Goal: Information Seeking & Learning: Check status

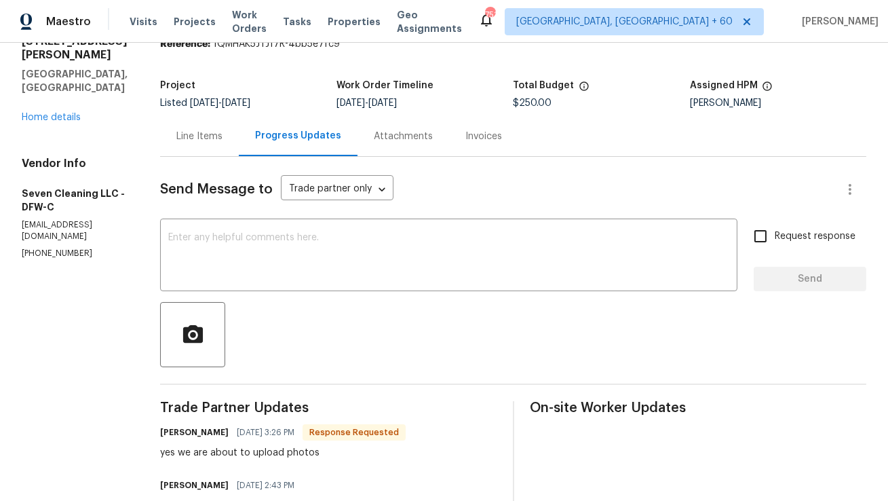
scroll to position [49, 0]
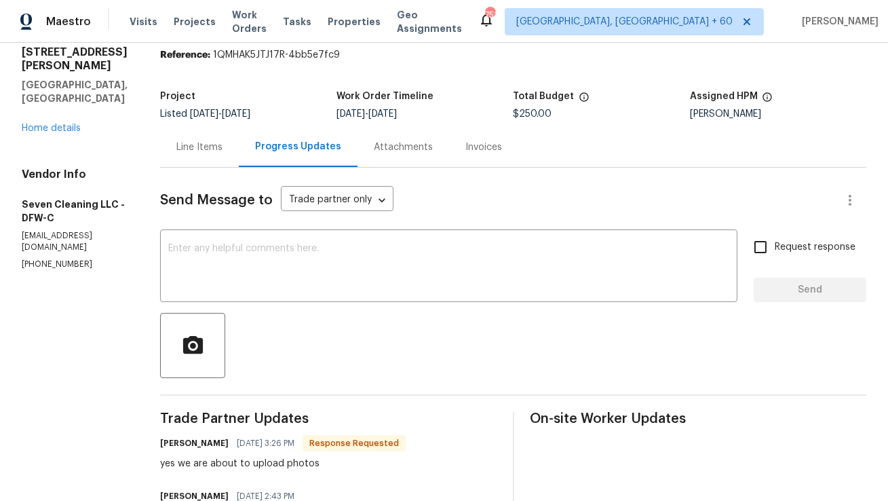
click at [199, 159] on div "Line Items" at bounding box center [199, 147] width 79 height 40
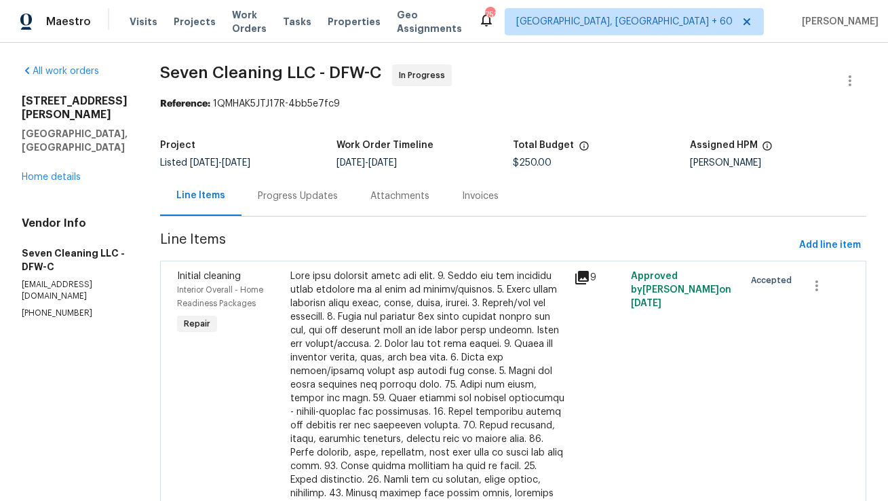
click at [389, 301] on div at bounding box center [427, 425] width 275 height 312
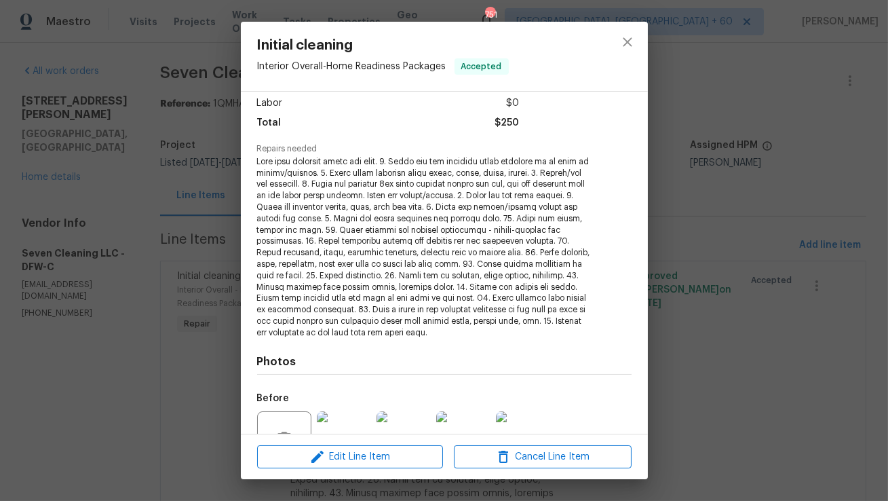
scroll to position [77, 0]
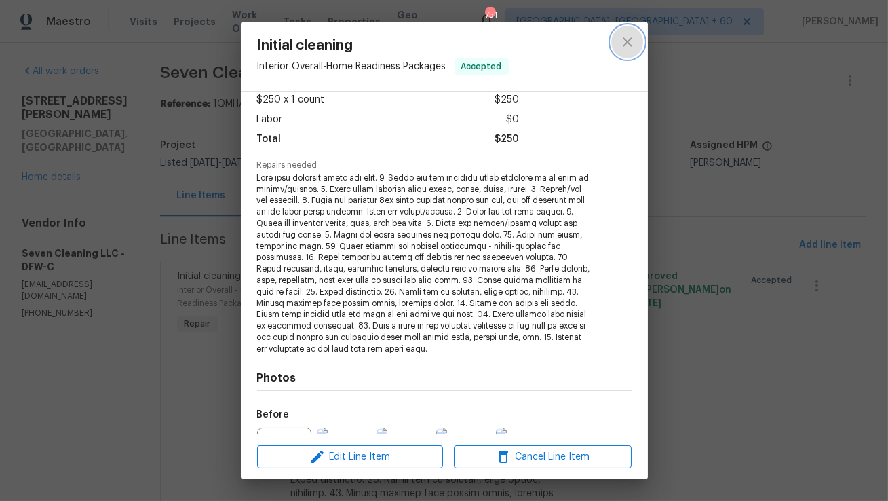
click at [619, 37] on icon "close" at bounding box center [627, 42] width 16 height 16
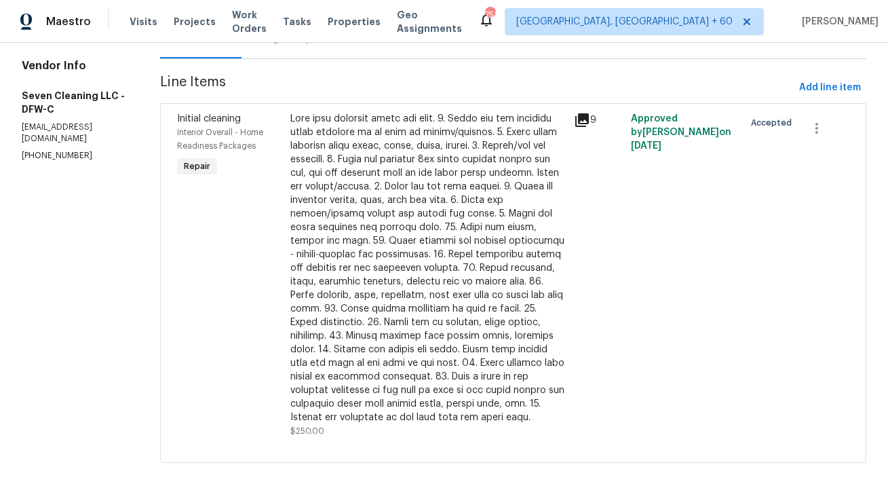
scroll to position [0, 0]
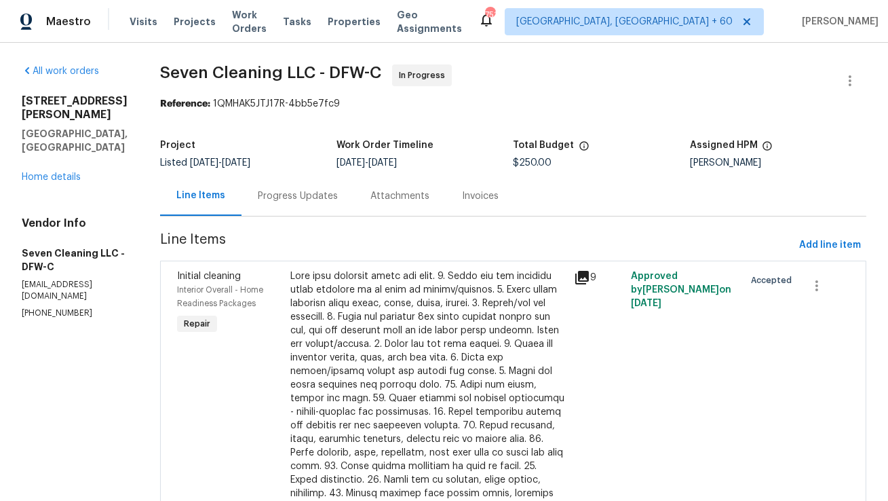
click at [317, 196] on div "Progress Updates" at bounding box center [298, 196] width 80 height 14
